Goal: Navigation & Orientation: Find specific page/section

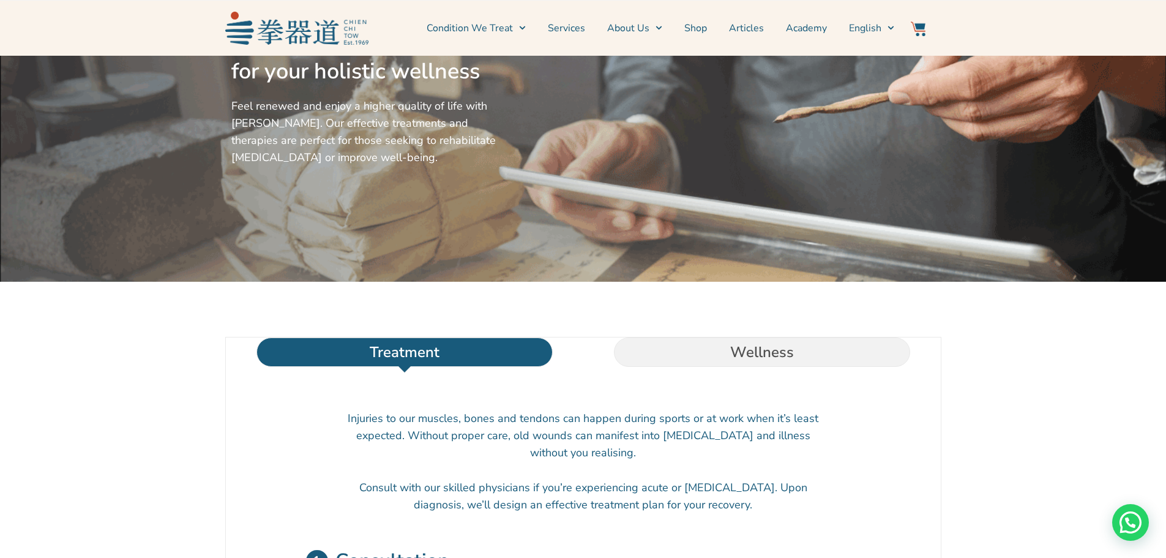
scroll to position [102, 0]
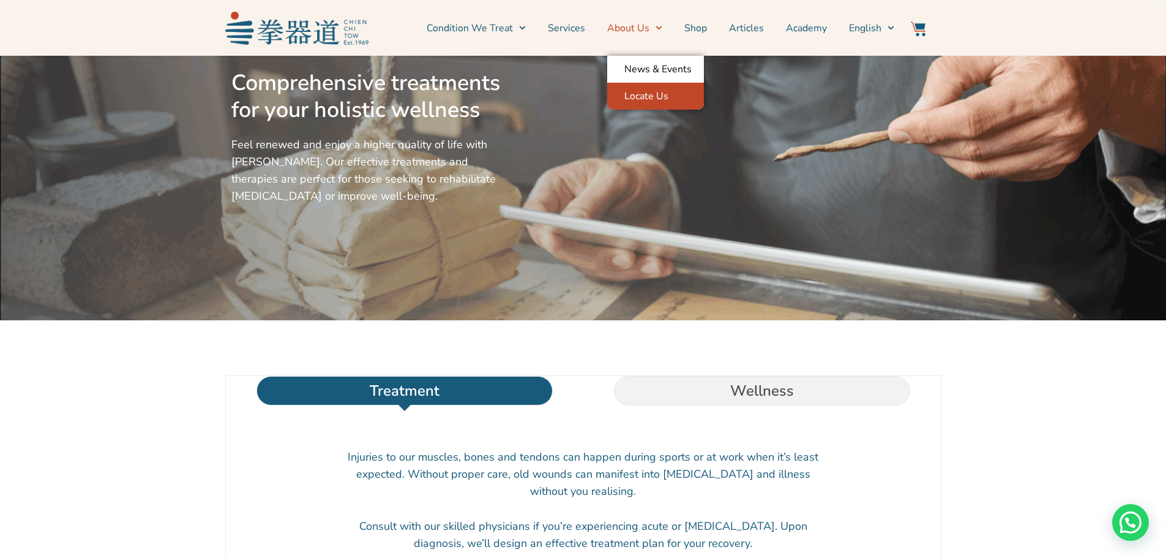
click at [660, 102] on link "Locate Us" at bounding box center [655, 96] width 97 height 27
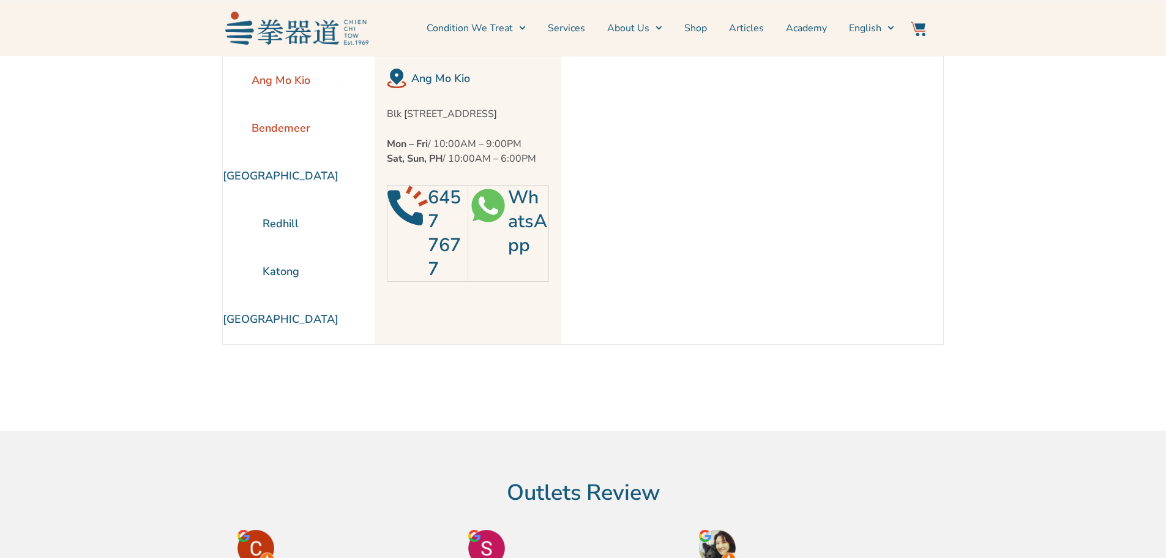
click at [290, 129] on li "Bendemeer" at bounding box center [281, 128] width 116 height 48
click at [552, 23] on link "Services" at bounding box center [566, 28] width 37 height 31
click at [520, 31] on span "Menu" at bounding box center [519, 27] width 13 height 19
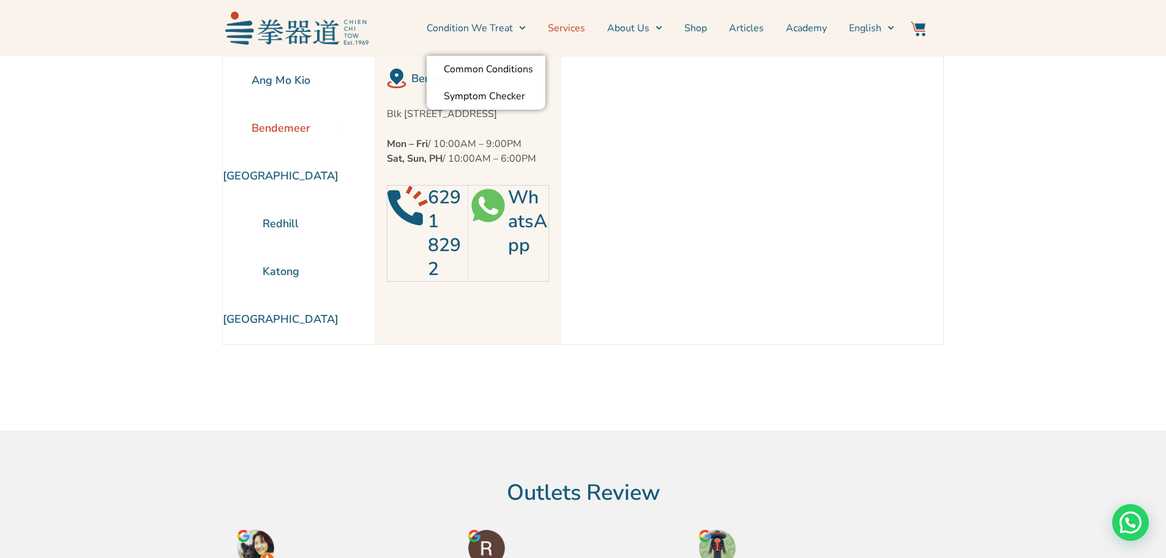
click at [580, 28] on link "Services" at bounding box center [566, 28] width 37 height 31
click at [582, 28] on link "Services" at bounding box center [566, 28] width 37 height 31
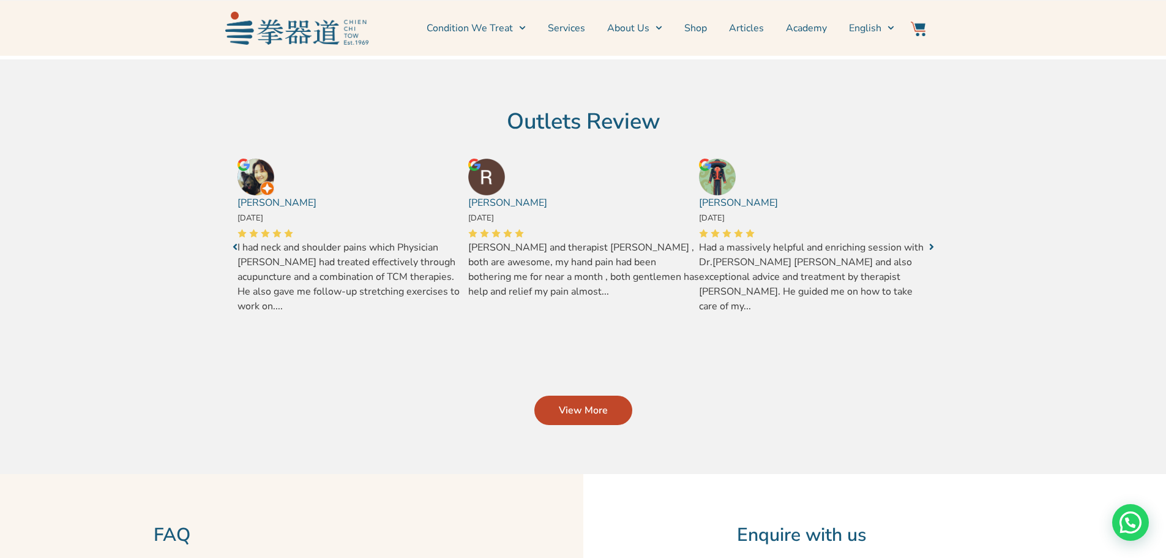
scroll to position [510, 0]
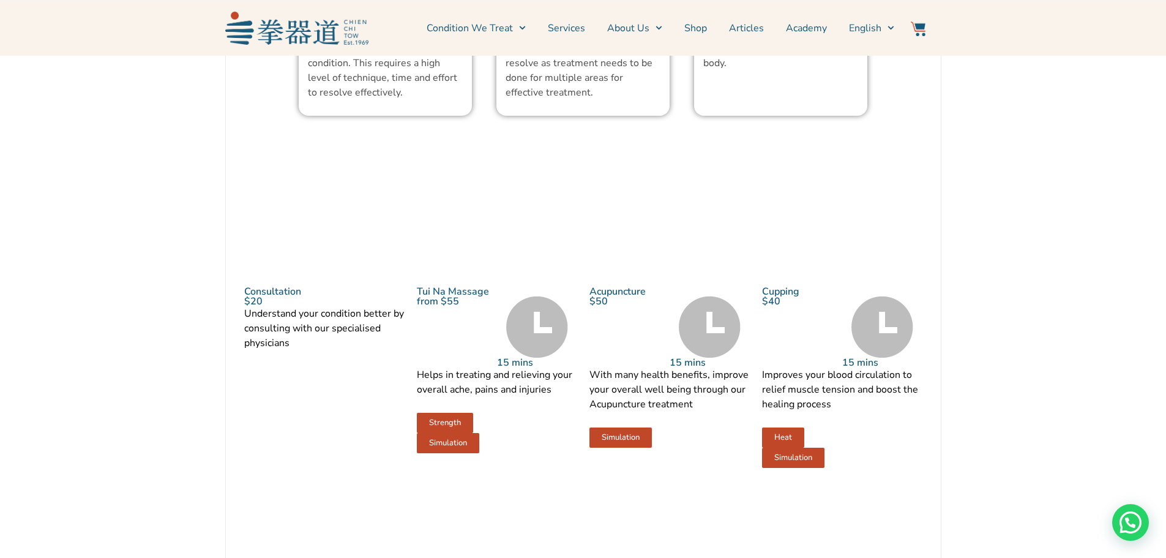
scroll to position [1633, 0]
